Goal: Check status: Check status

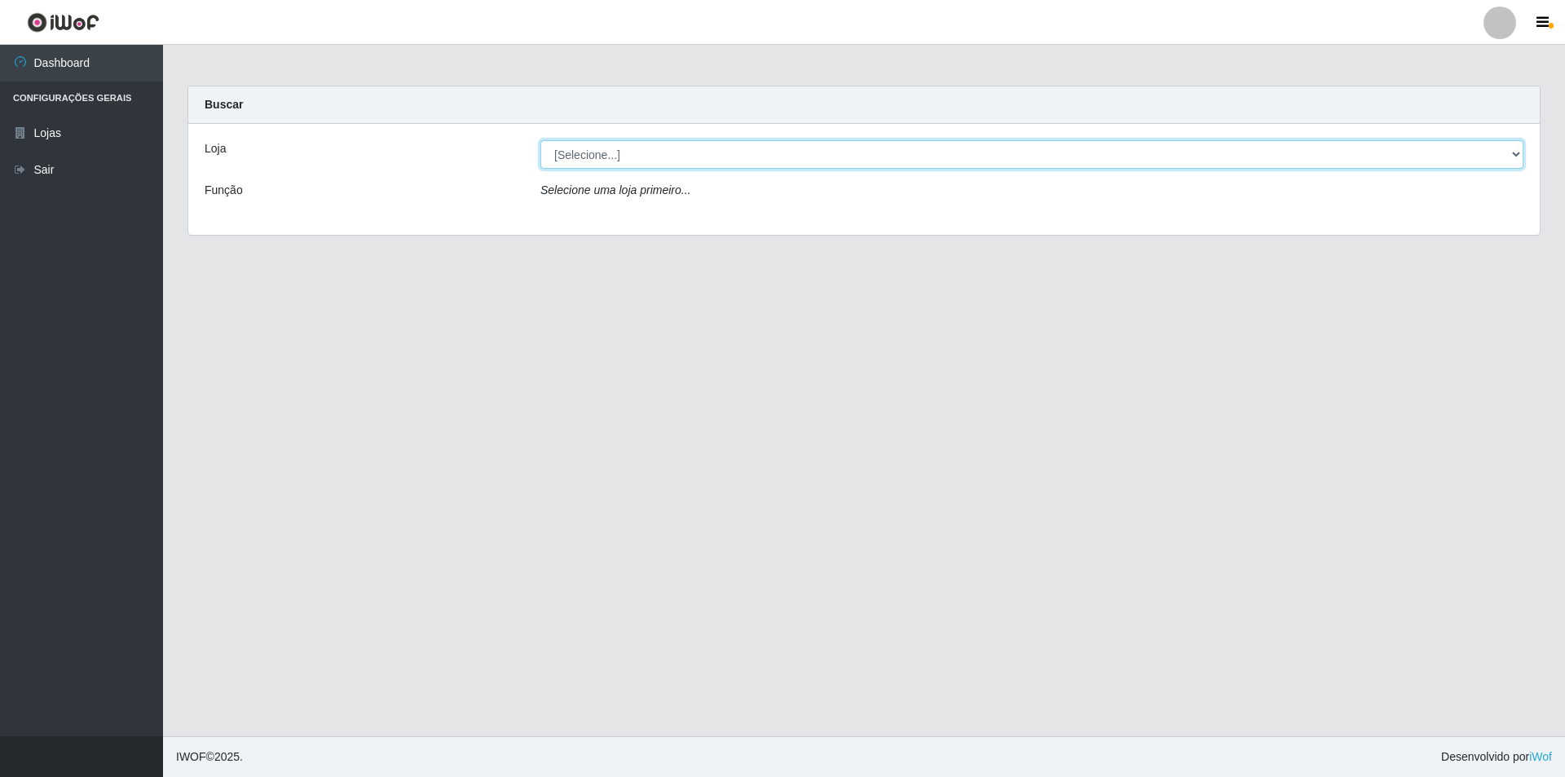
click at [722, 166] on select "[Selecione...] Atacado Vem - Loja 31 [GEOGRAPHIC_DATA]" at bounding box center [1032, 154] width 983 height 29
select select "437"
click at [541, 140] on select "[Selecione...] Atacado Vem - Loja 31 [GEOGRAPHIC_DATA]" at bounding box center [1032, 154] width 983 height 29
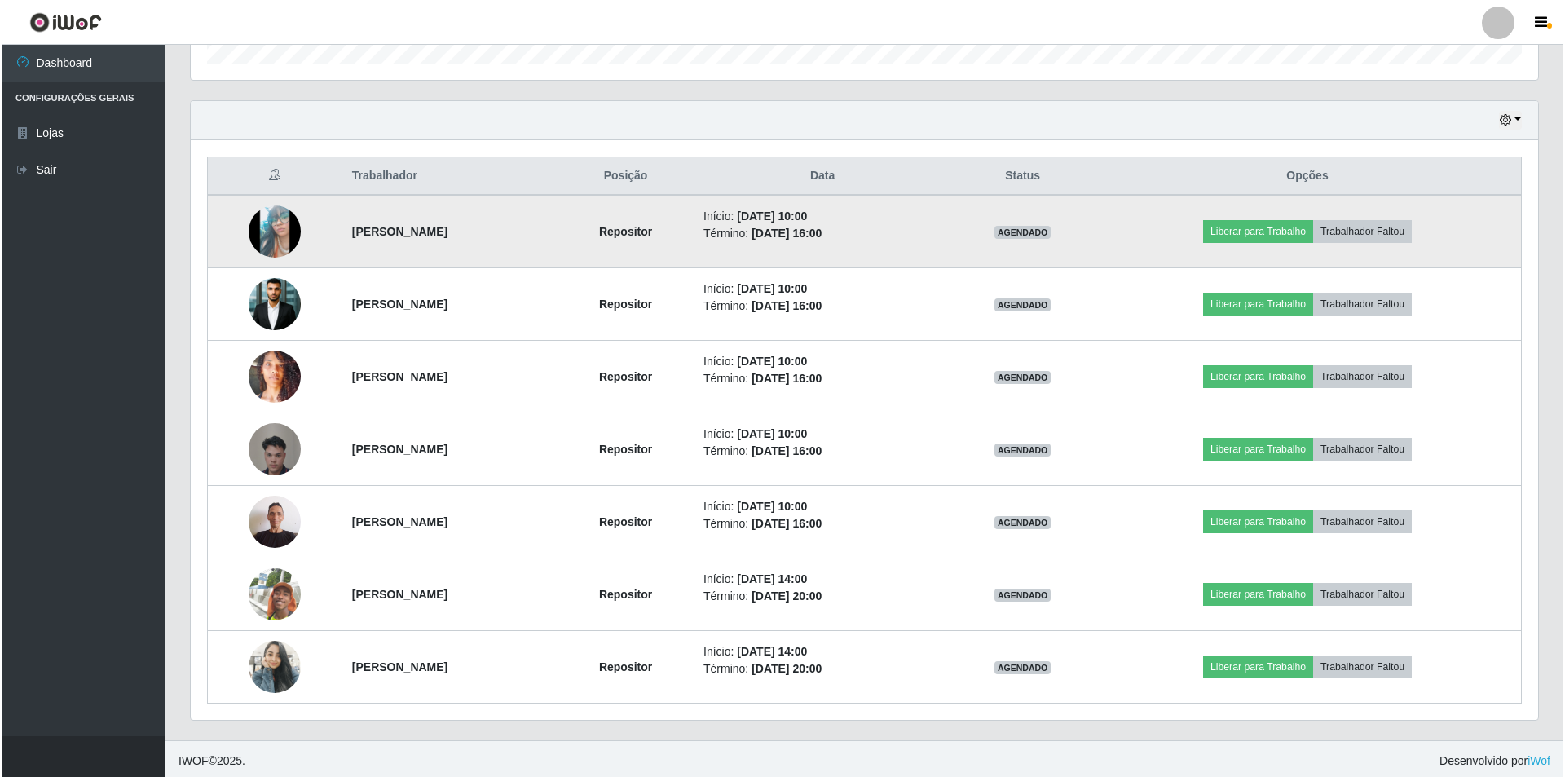
scroll to position [523, 0]
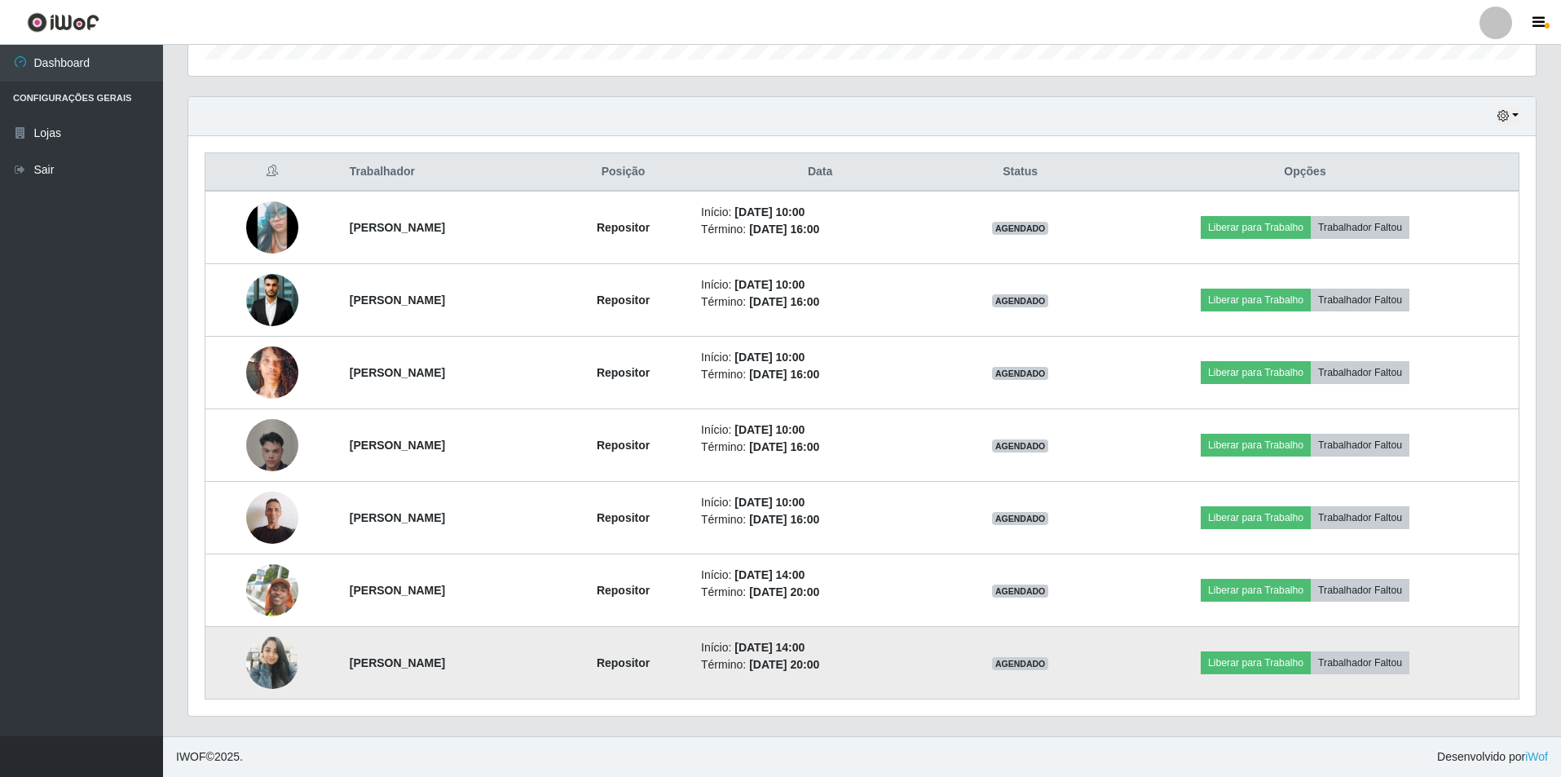
click at [255, 652] on img at bounding box center [272, 663] width 52 height 113
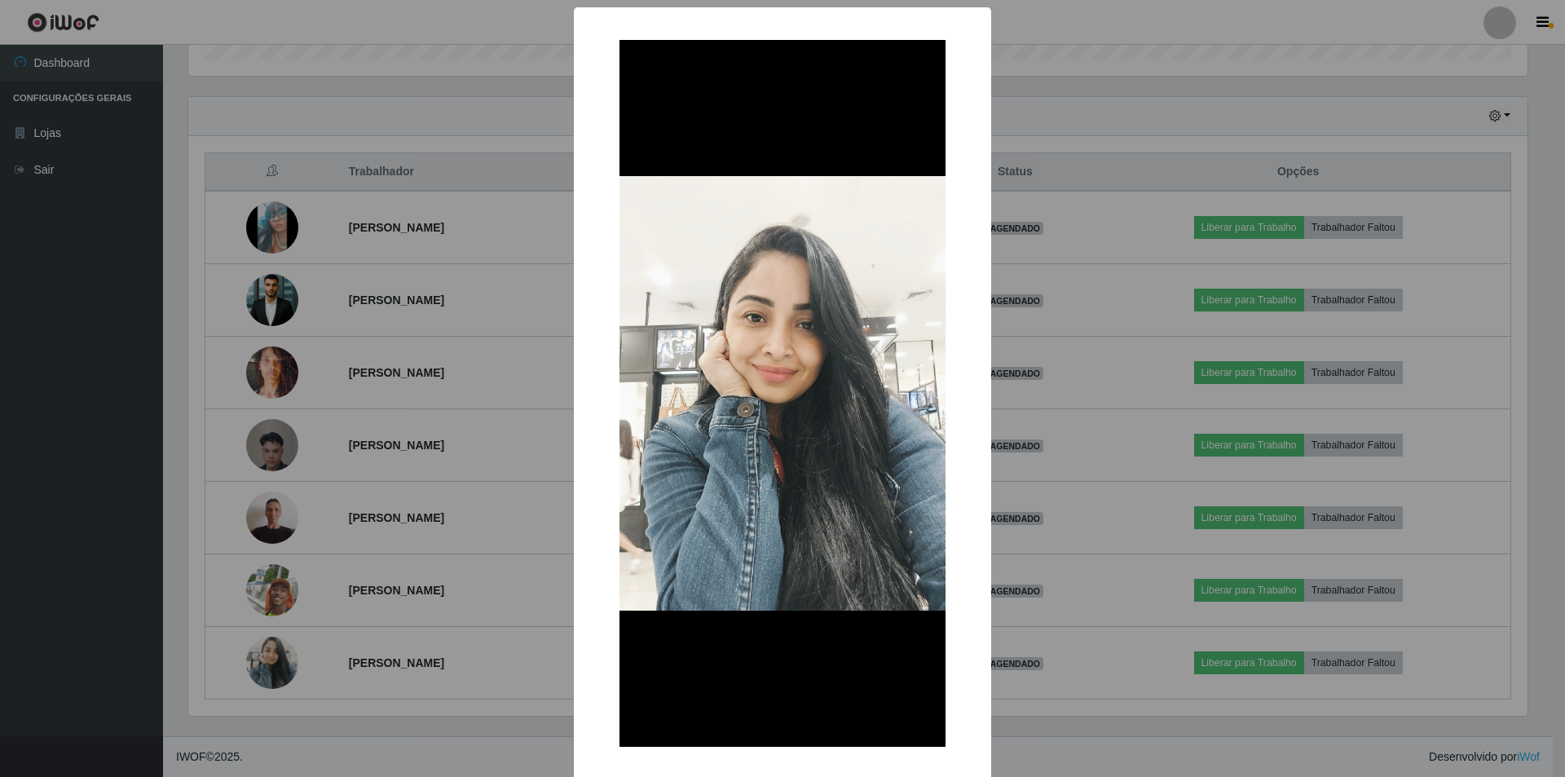
drag, startPoint x: 401, startPoint y: 499, endPoint x: 316, endPoint y: 606, distance: 136.4
click at [402, 499] on div "× OK Cancel" at bounding box center [782, 388] width 1565 height 777
click at [333, 583] on div "× OK Cancel" at bounding box center [782, 388] width 1565 height 777
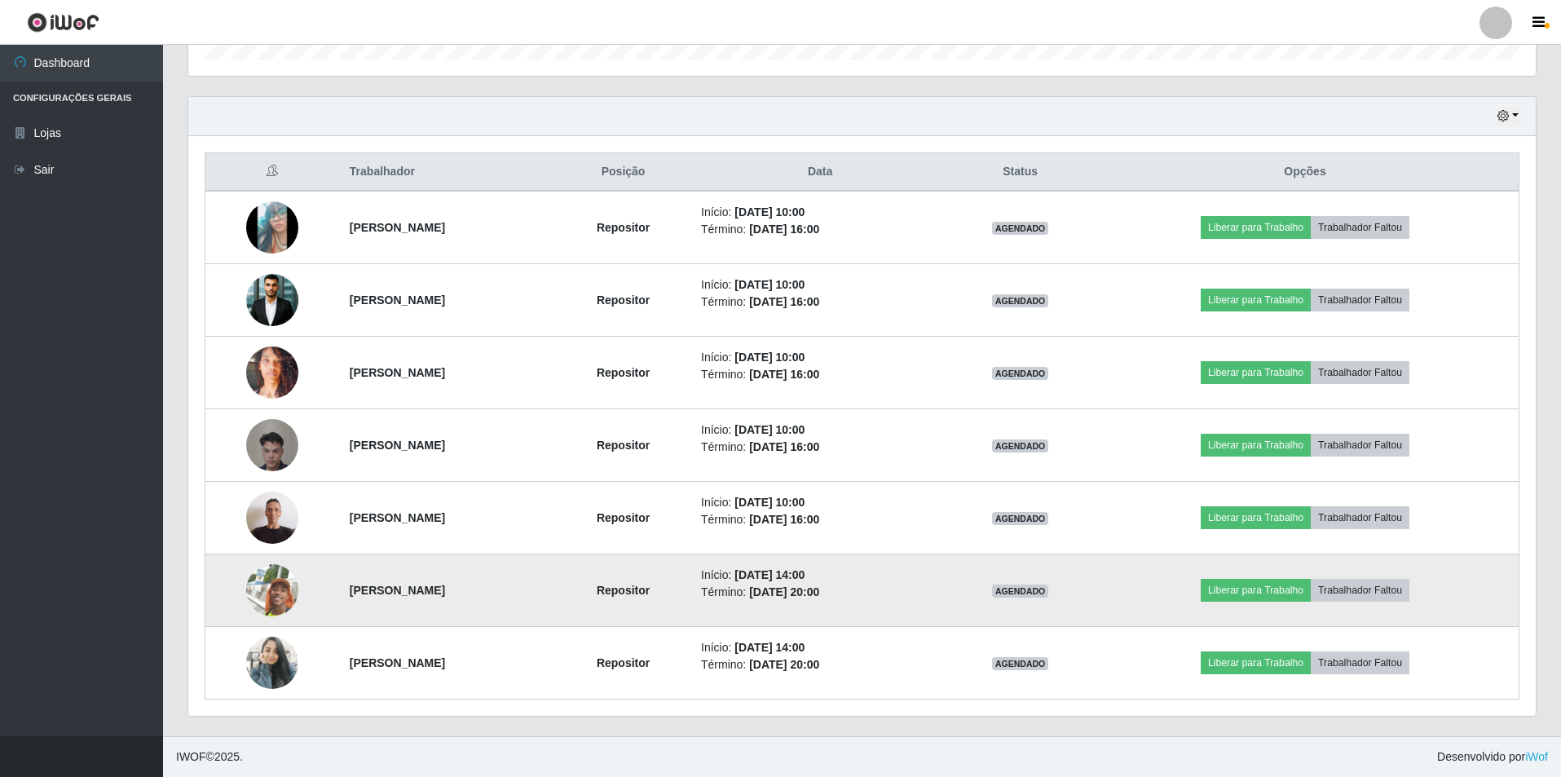
scroll to position [338, 1348]
click at [279, 590] on img at bounding box center [272, 590] width 52 height 93
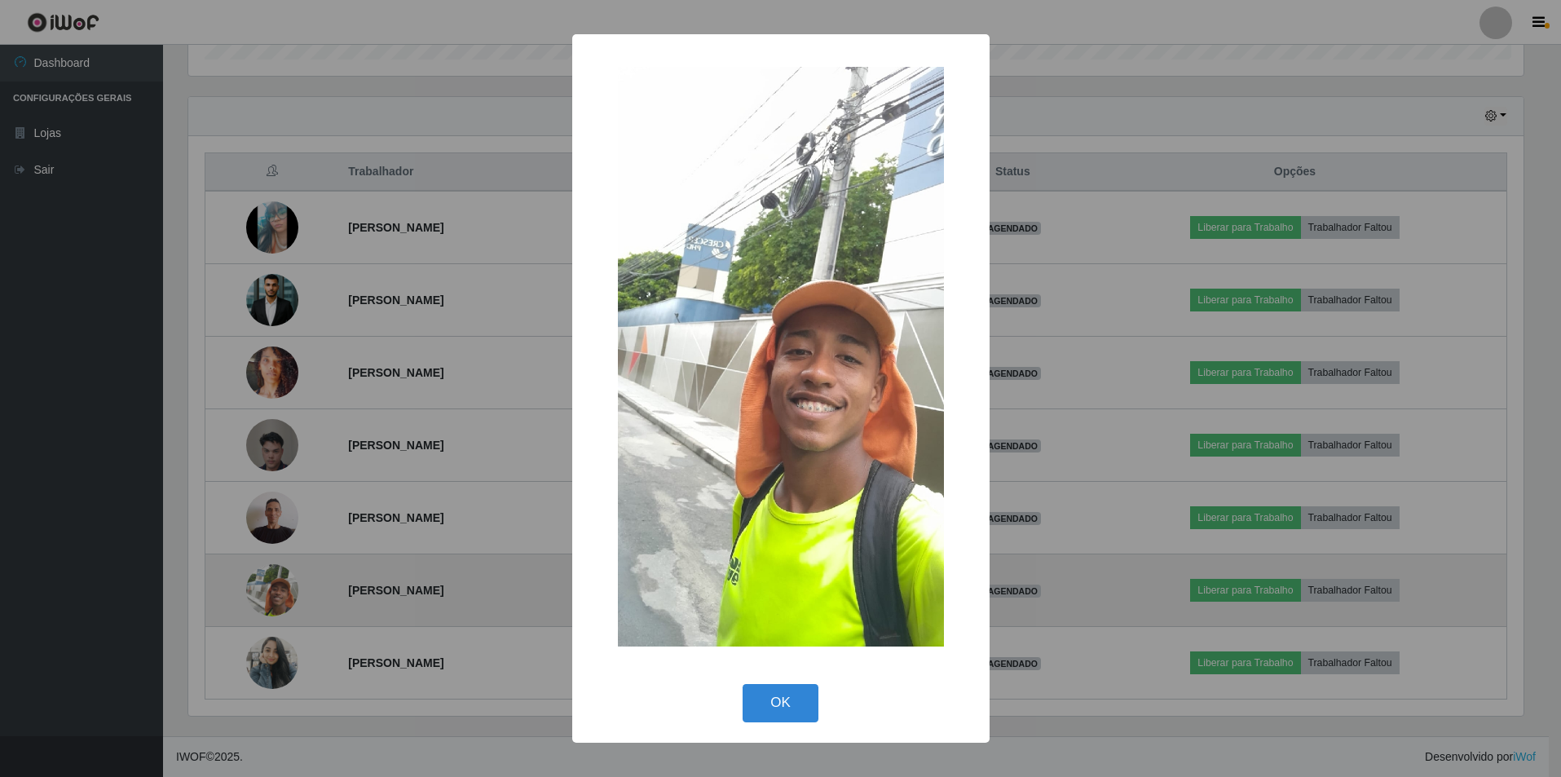
scroll to position [338, 1340]
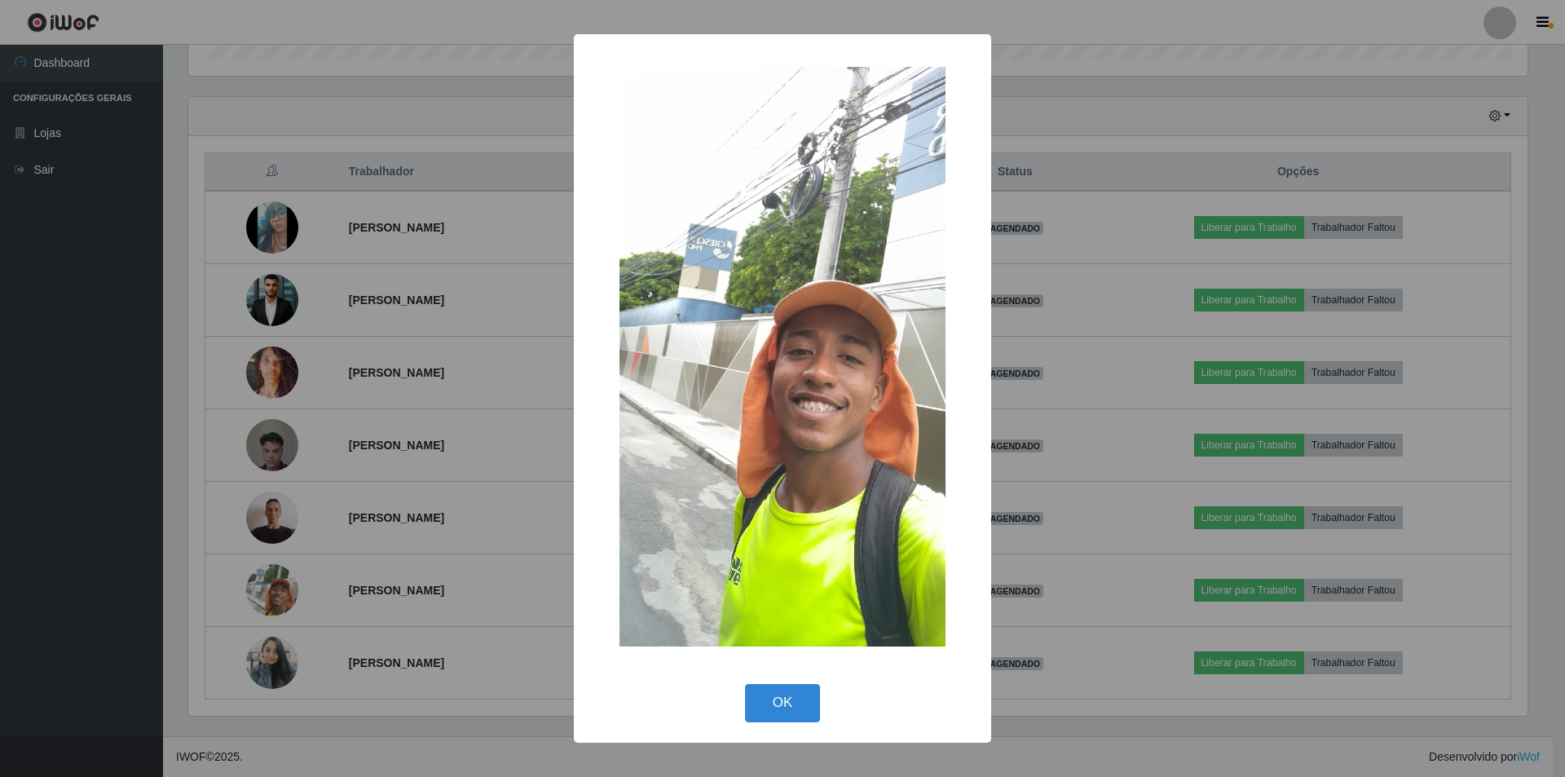
click at [348, 497] on div "× OK Cancel" at bounding box center [782, 388] width 1565 height 777
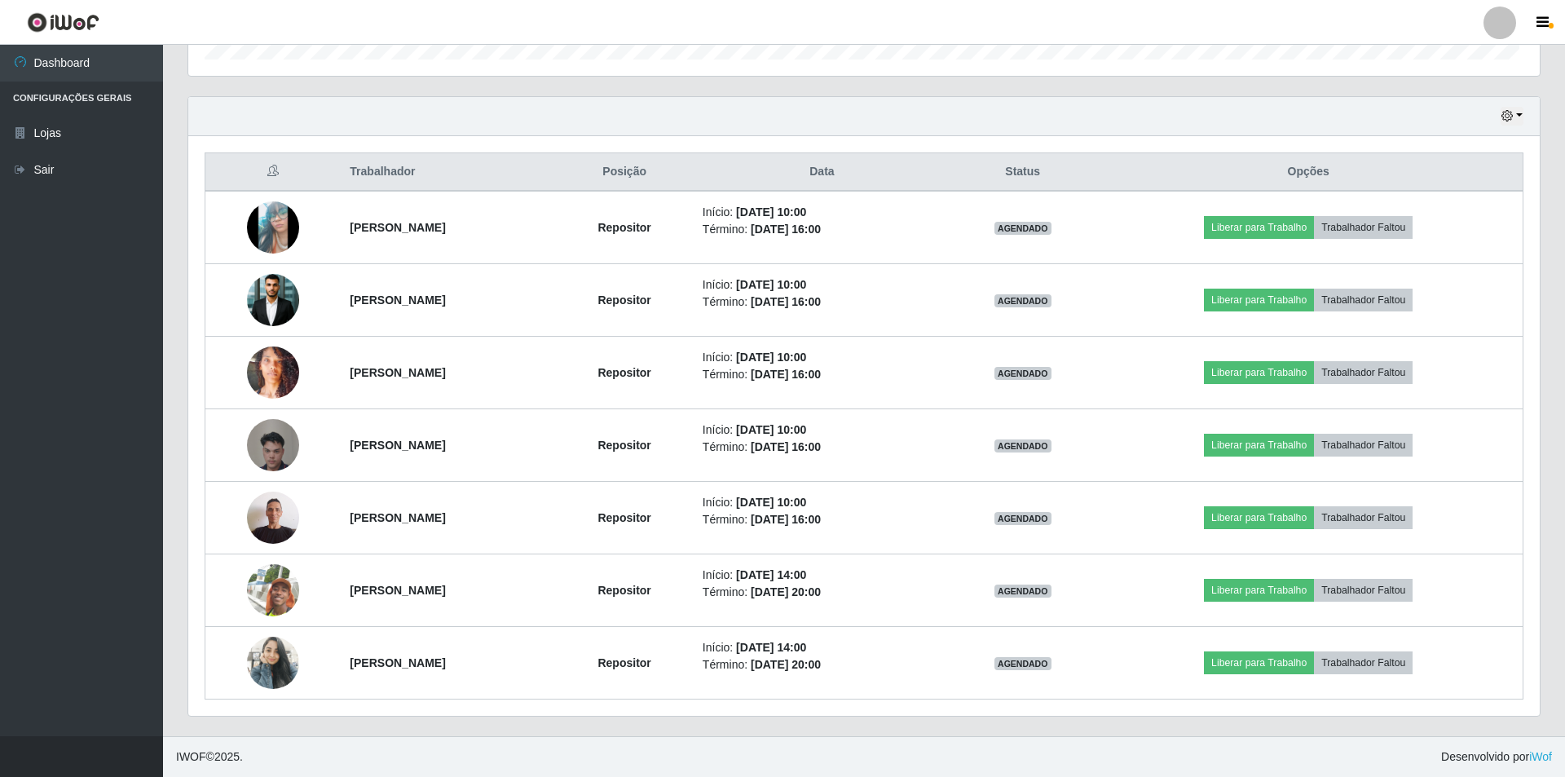
scroll to position [338, 1348]
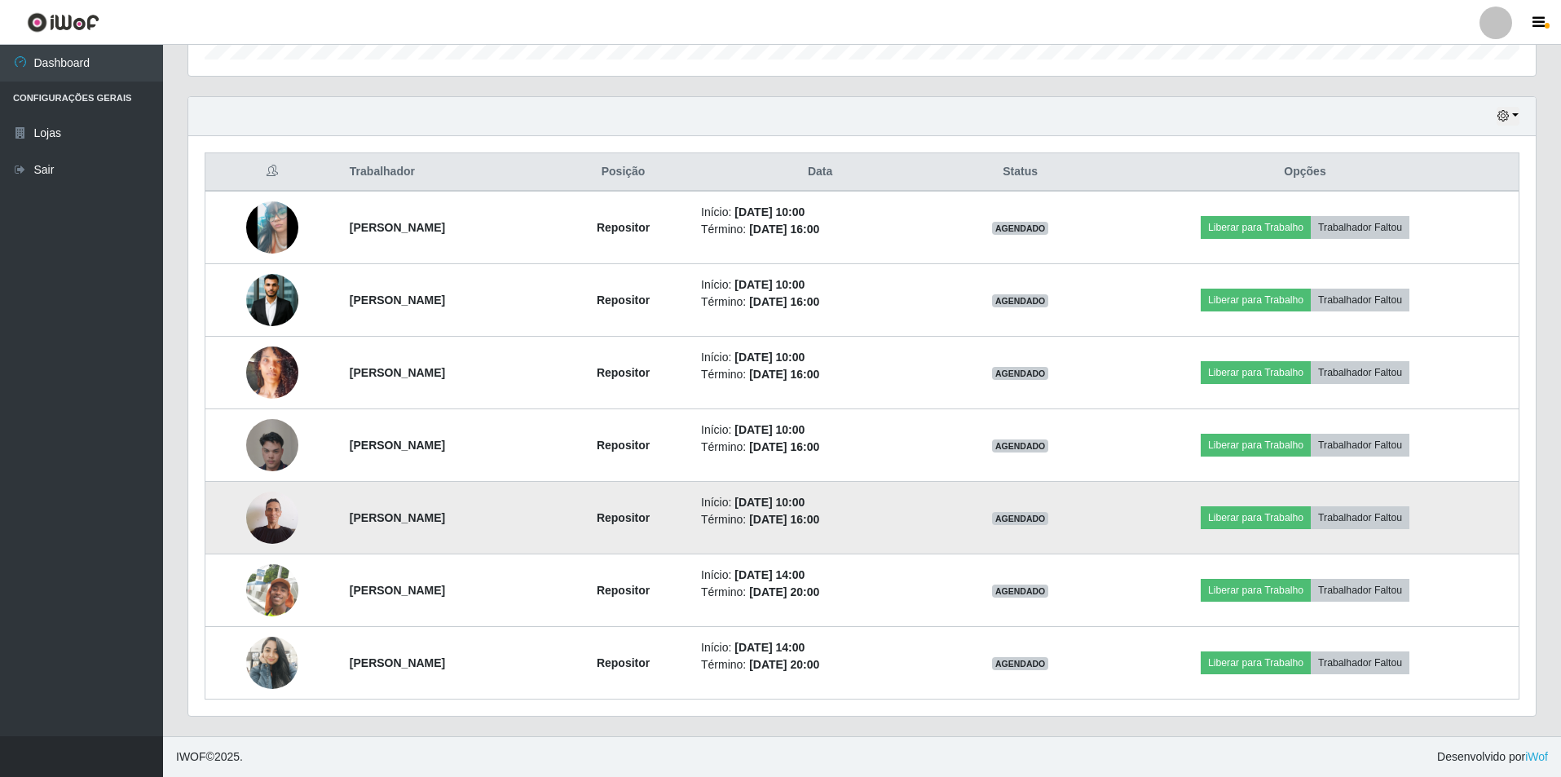
click at [263, 525] on img at bounding box center [272, 517] width 52 height 69
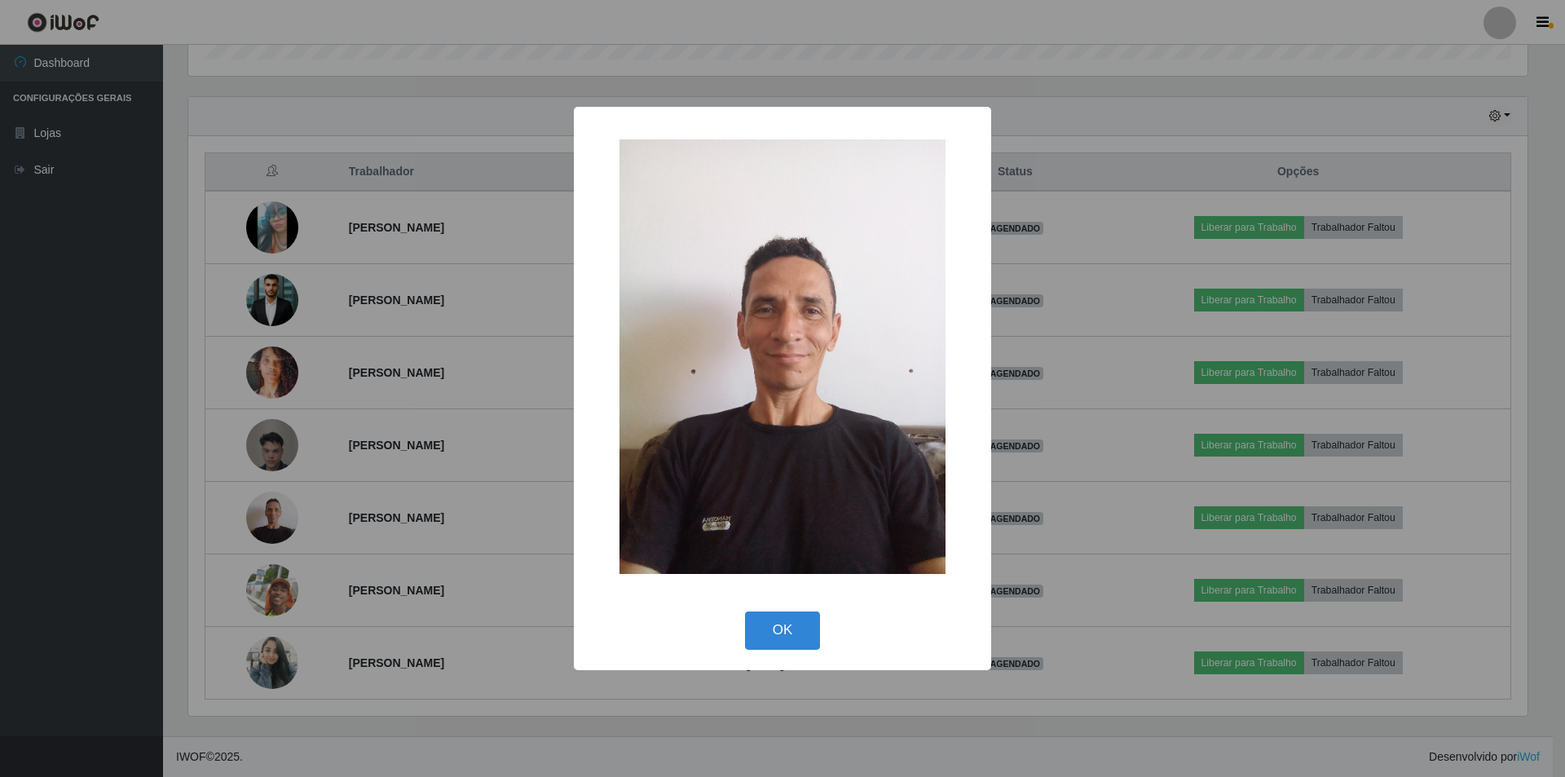
click at [335, 475] on div "× OK Cancel" at bounding box center [782, 388] width 1565 height 777
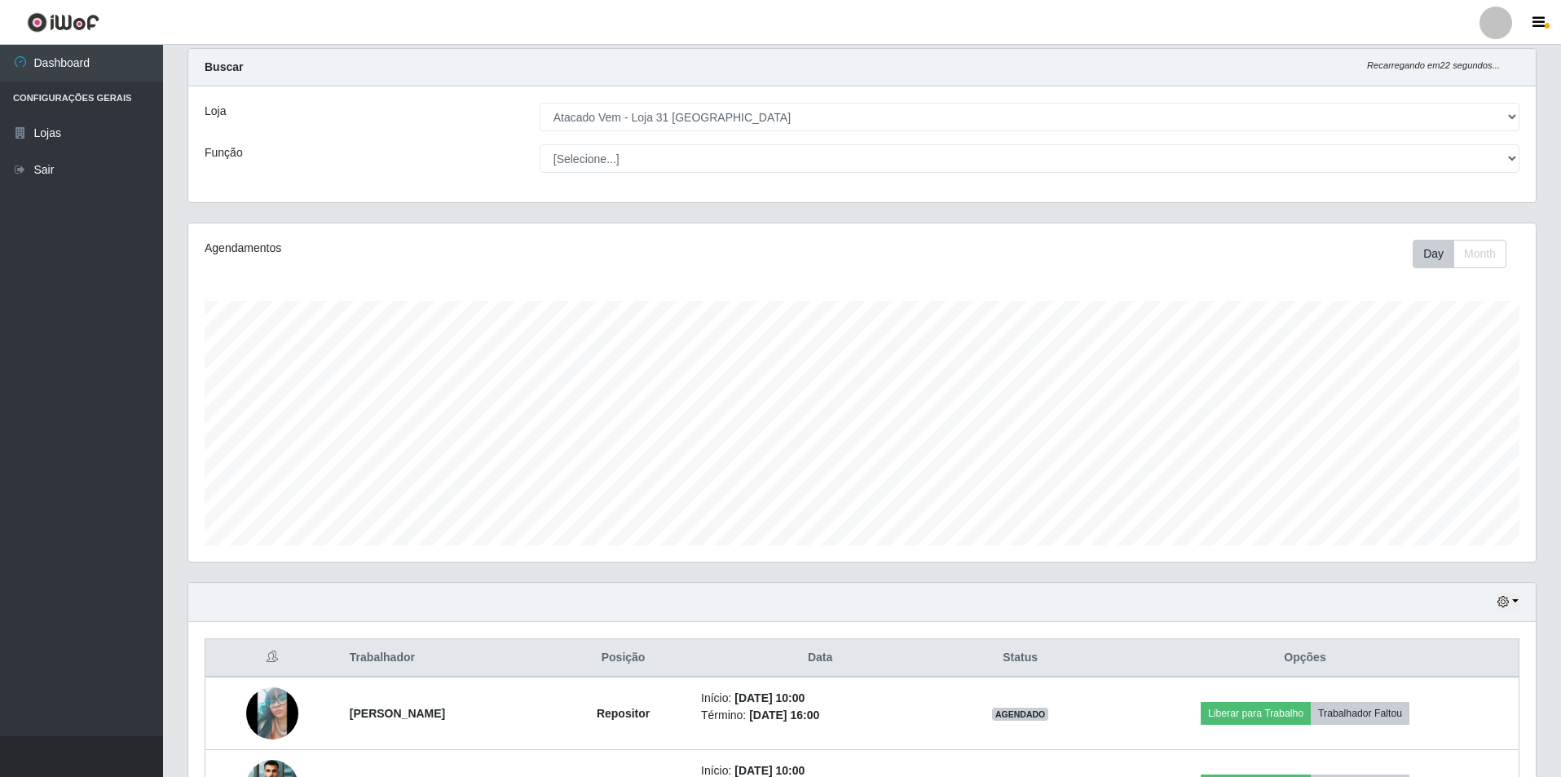
scroll to position [0, 0]
